Goal: Information Seeking & Learning: Learn about a topic

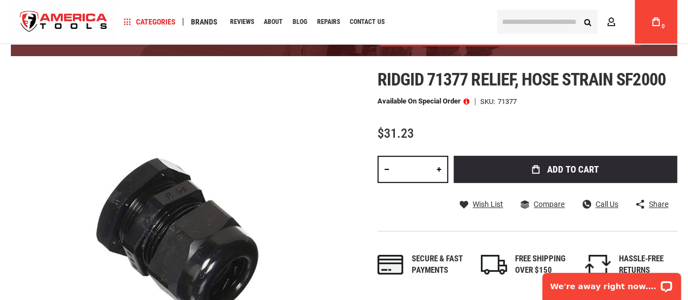
scroll to position [54, 0]
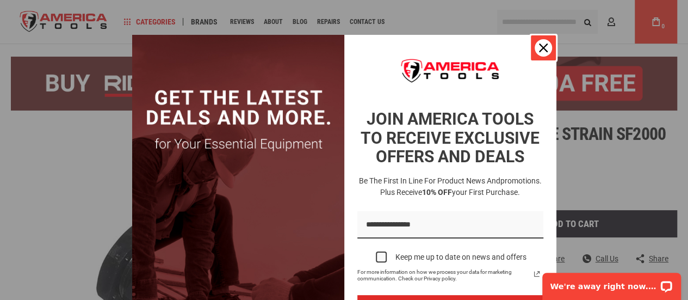
click at [536, 41] on div "Close" at bounding box center [543, 47] width 17 height 17
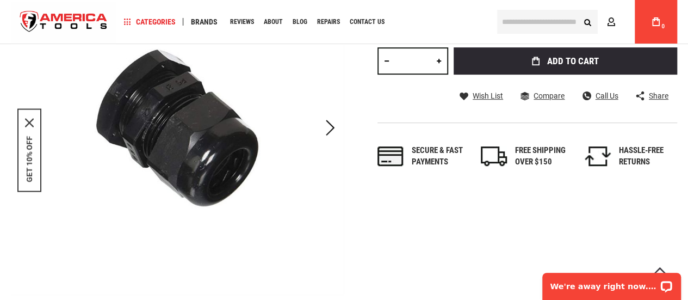
scroll to position [218, 0]
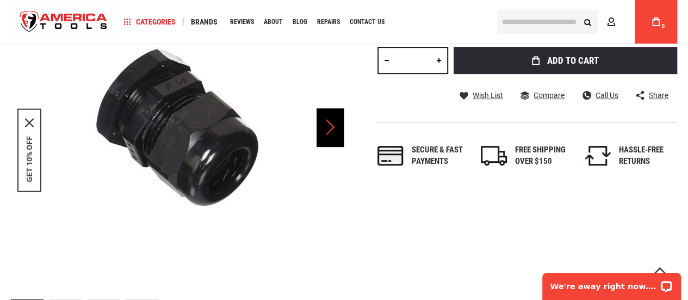
click at [336, 126] on div "Next" at bounding box center [330, 127] width 27 height 38
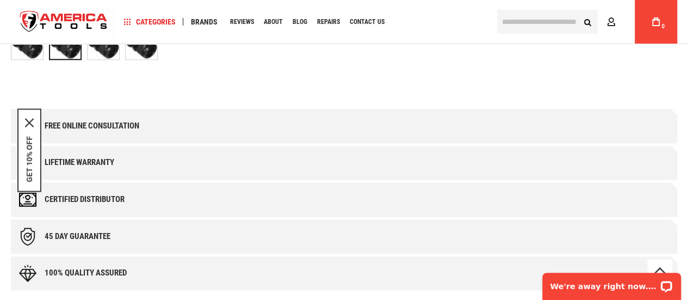
click at [186, 137] on div "Free online consultation" at bounding box center [344, 126] width 667 height 34
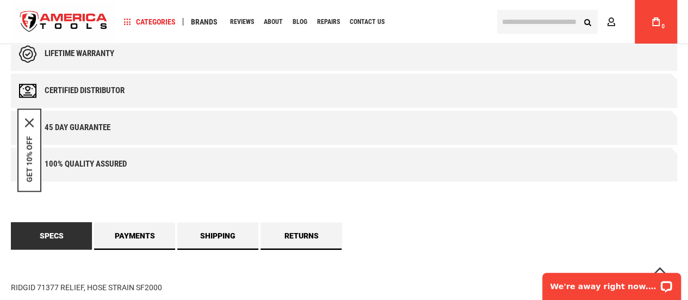
scroll to position [653, 0]
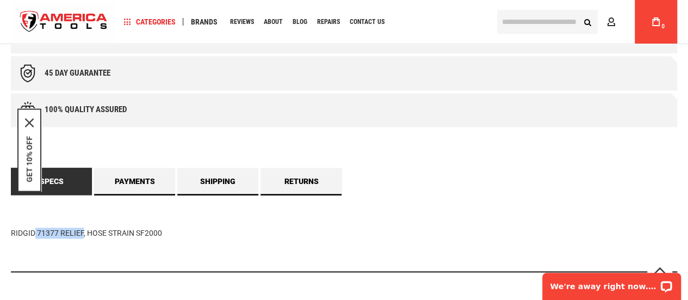
drag, startPoint x: 9, startPoint y: 227, endPoint x: 61, endPoint y: 227, distance: 52.2
click at [61, 227] on main "Skip to the end of the images gallery Skip to the beginning of the images galle…" at bounding box center [344, 111] width 688 height 1356
